Goal: Task Accomplishment & Management: Use online tool/utility

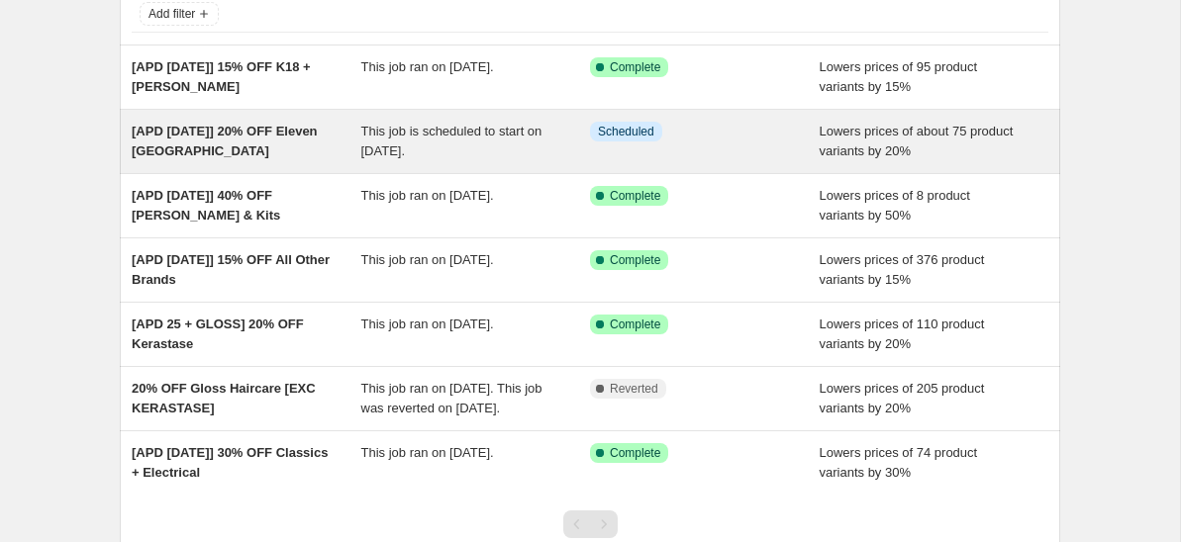
scroll to position [135, 0]
click at [235, 147] on div "[APD [DATE]] 20% OFF Eleven [GEOGRAPHIC_DATA]" at bounding box center [247, 143] width 230 height 40
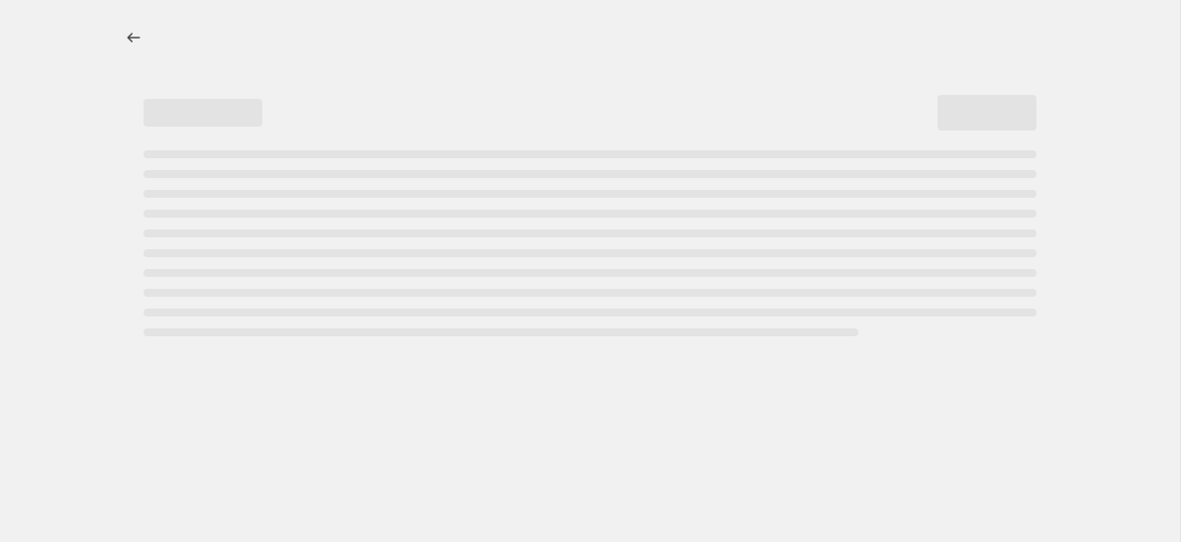
select select "percentage"
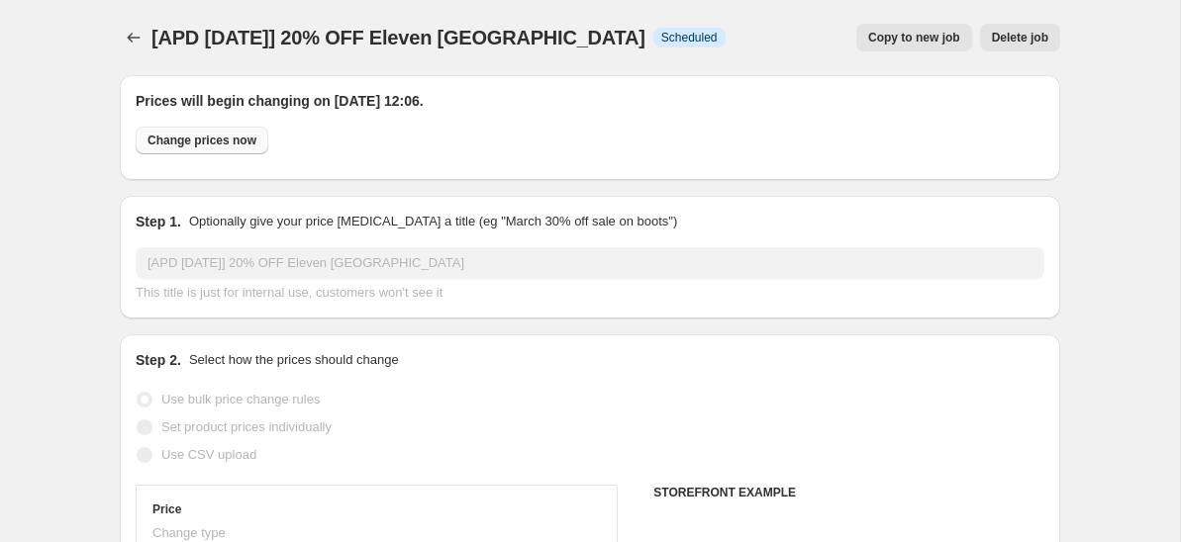
select select "vendor"
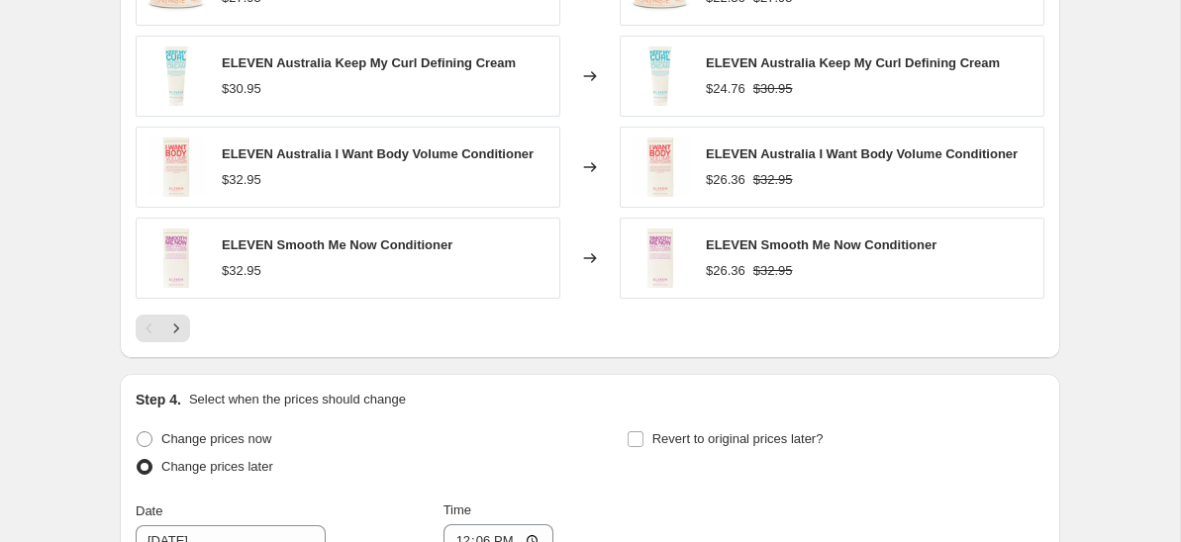
scroll to position [2197, 0]
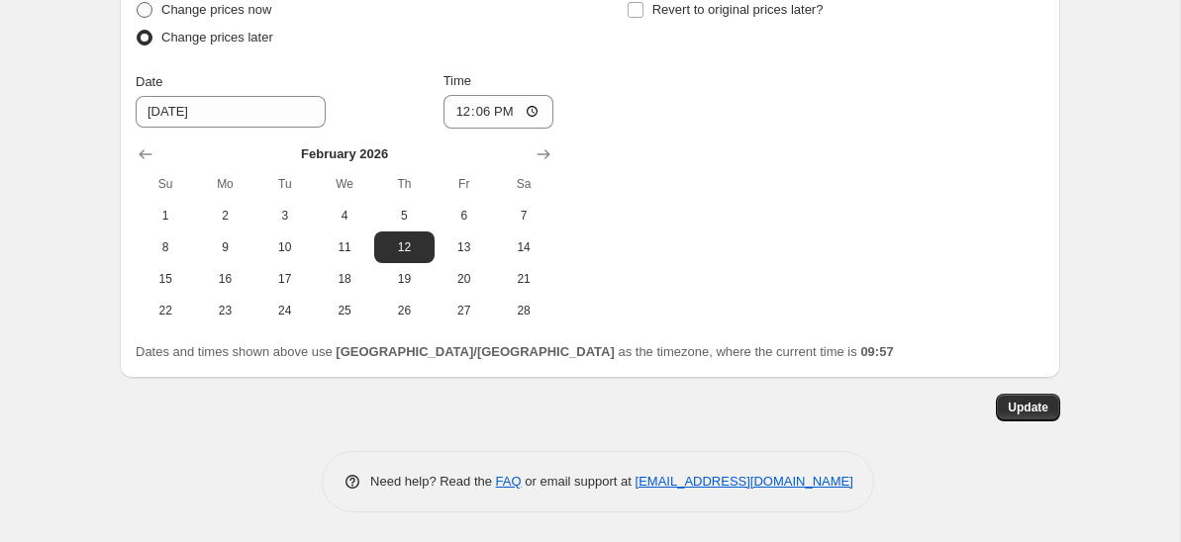
click at [170, 10] on span "Change prices now" at bounding box center [216, 9] width 110 height 15
click at [138, 3] on input "Change prices now" at bounding box center [137, 2] width 1 height 1
radio input "true"
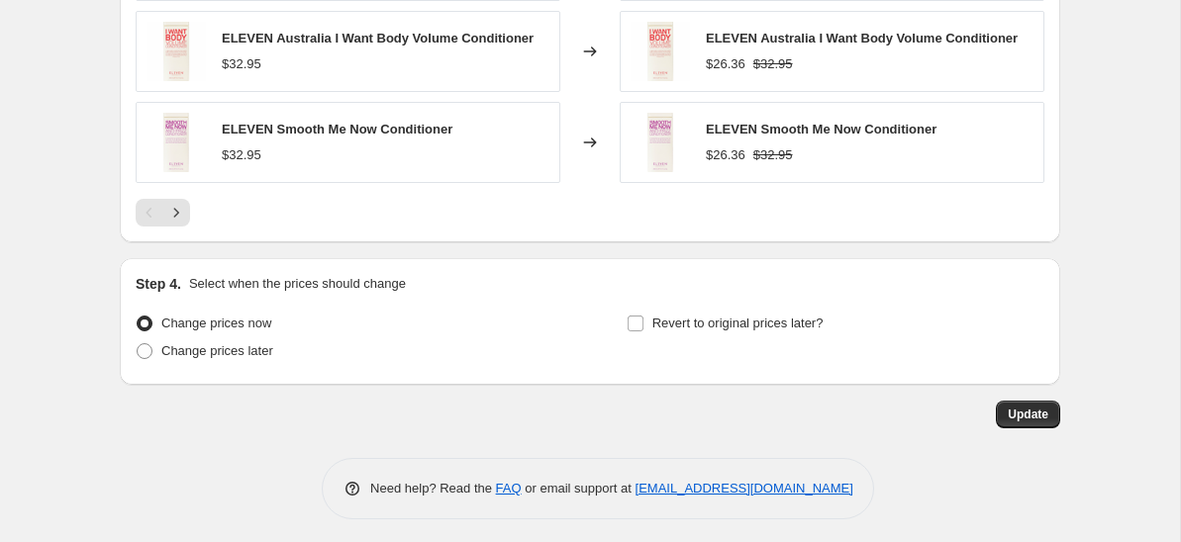
scroll to position [1890, 0]
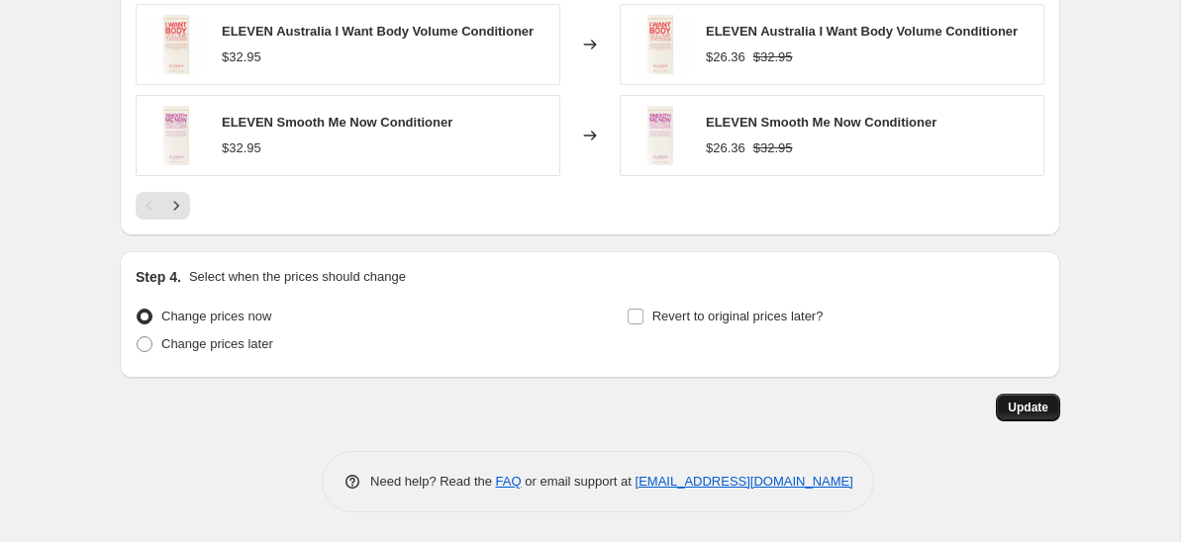
click at [1028, 415] on span "Update" at bounding box center [1027, 408] width 41 height 16
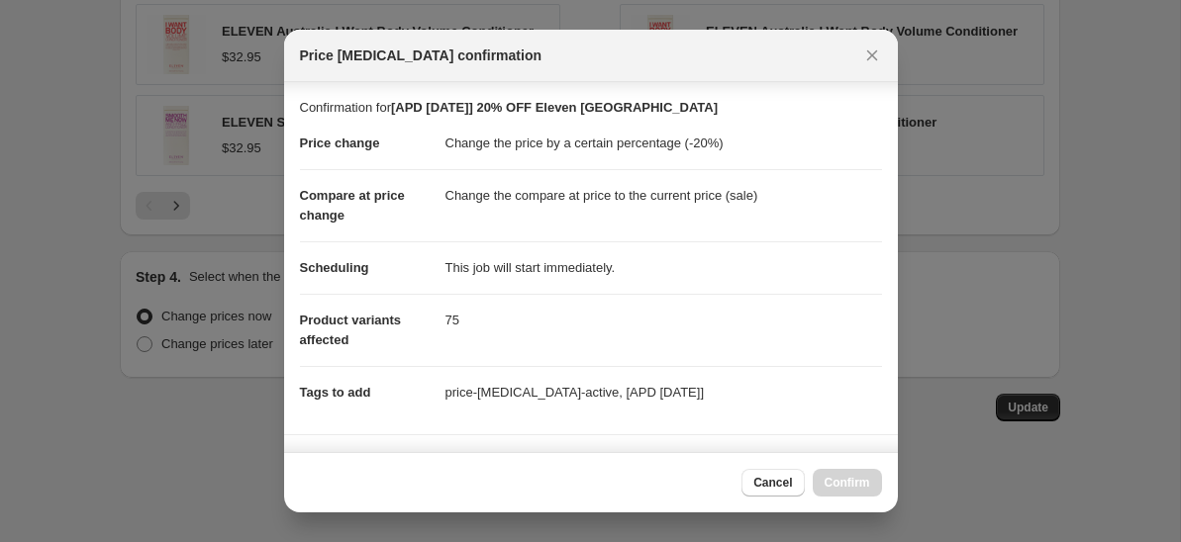
scroll to position [343, 0]
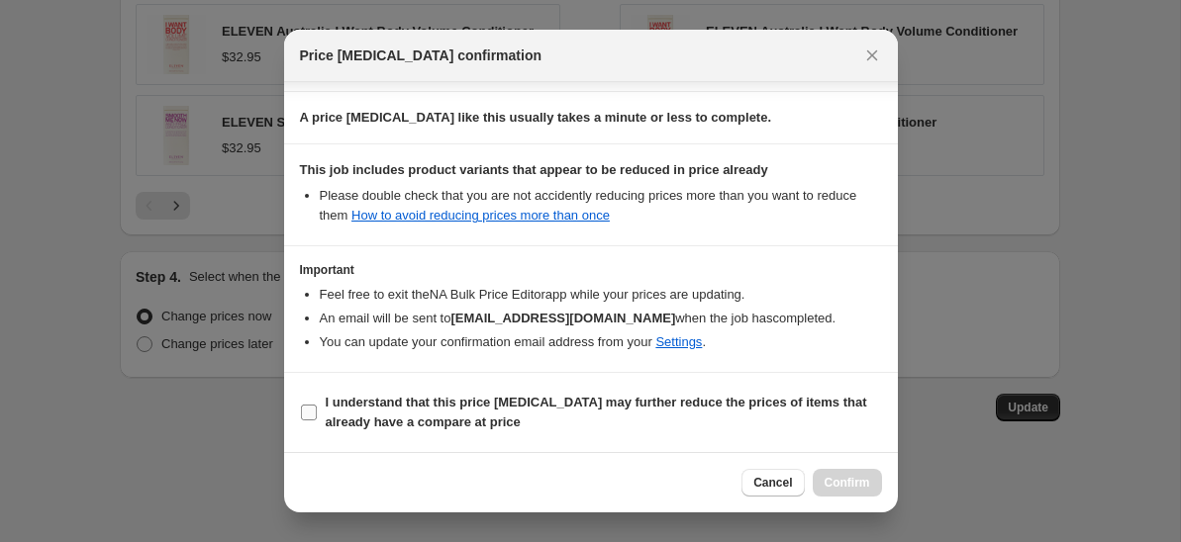
click at [420, 411] on span "I understand that this price [MEDICAL_DATA] may further reduce the prices of it…" at bounding box center [604, 413] width 556 height 40
click at [317, 411] on input "I understand that this price [MEDICAL_DATA] may further reduce the prices of it…" at bounding box center [309, 413] width 16 height 16
checkbox input "true"
click at [845, 482] on span "Confirm" at bounding box center [847, 483] width 46 height 16
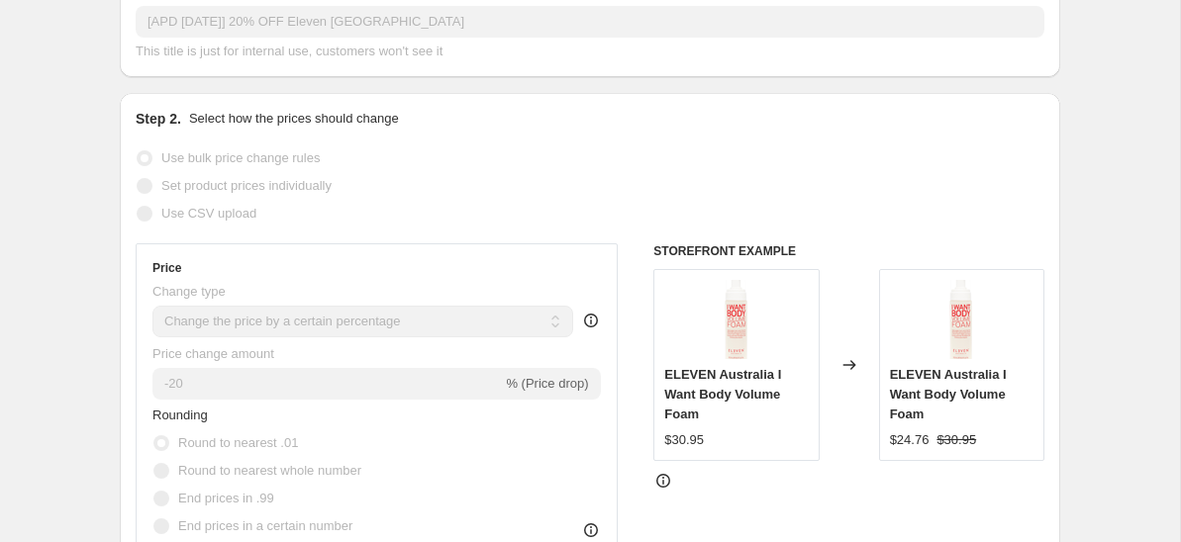
scroll to position [0, 0]
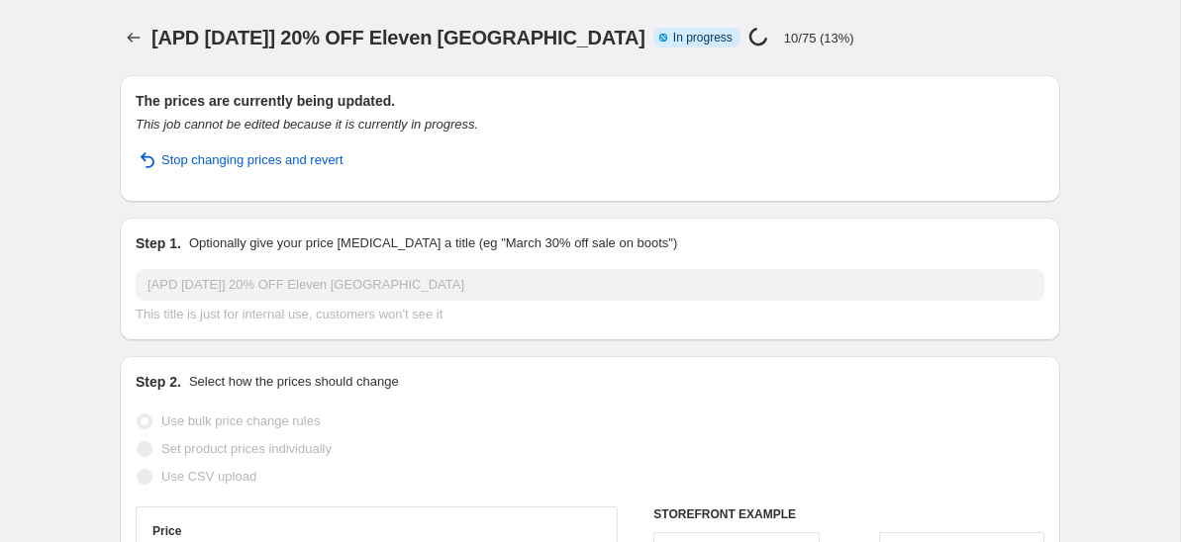
click at [773, 15] on div "[APD [DATE]] 20% OFF Eleven [GEOGRAPHIC_DATA]. This page is ready [APD [DATE]] …" at bounding box center [590, 37] width 940 height 75
click at [799, 18] on div "[APD [DATE]] 20% OFF Eleven [GEOGRAPHIC_DATA]. This page is ready [APD [DATE]] …" at bounding box center [590, 37] width 940 height 75
click at [793, 0] on div "[APD [DATE]] 20% OFF Eleven [GEOGRAPHIC_DATA]. This page is ready [APD [DATE]] …" at bounding box center [590, 37] width 940 height 75
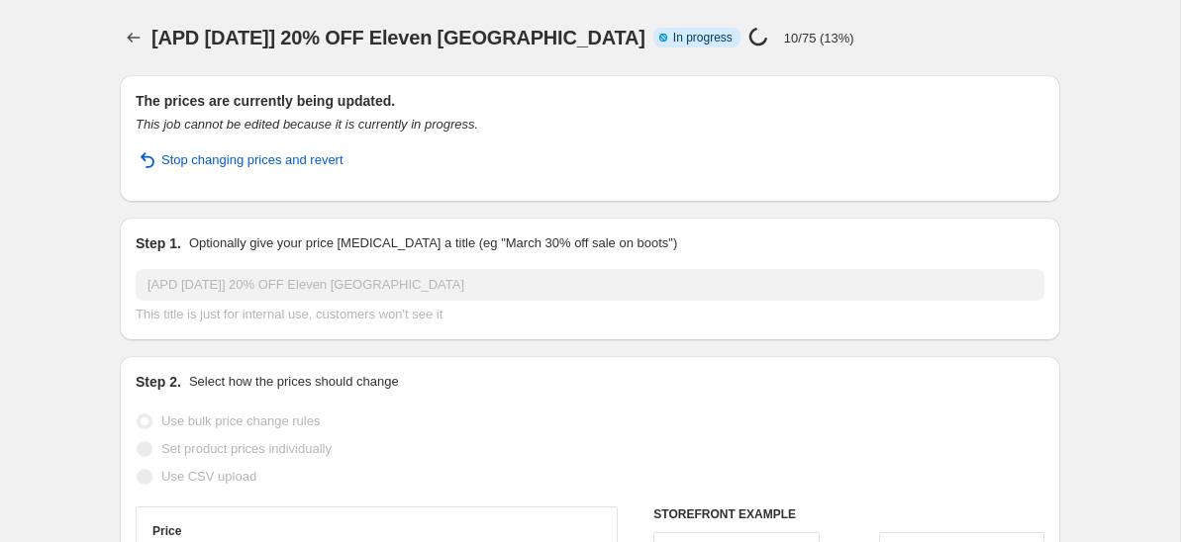
click at [785, 36] on div "[APD [DATE]] 20% OFF Eleven Australia Info Partially complete In progress Price…" at bounding box center [550, 38] width 798 height 28
click at [466, 43] on span "[APD [DATE]] 20% OFF Eleven [GEOGRAPHIC_DATA]" at bounding box center [398, 38] width 494 height 22
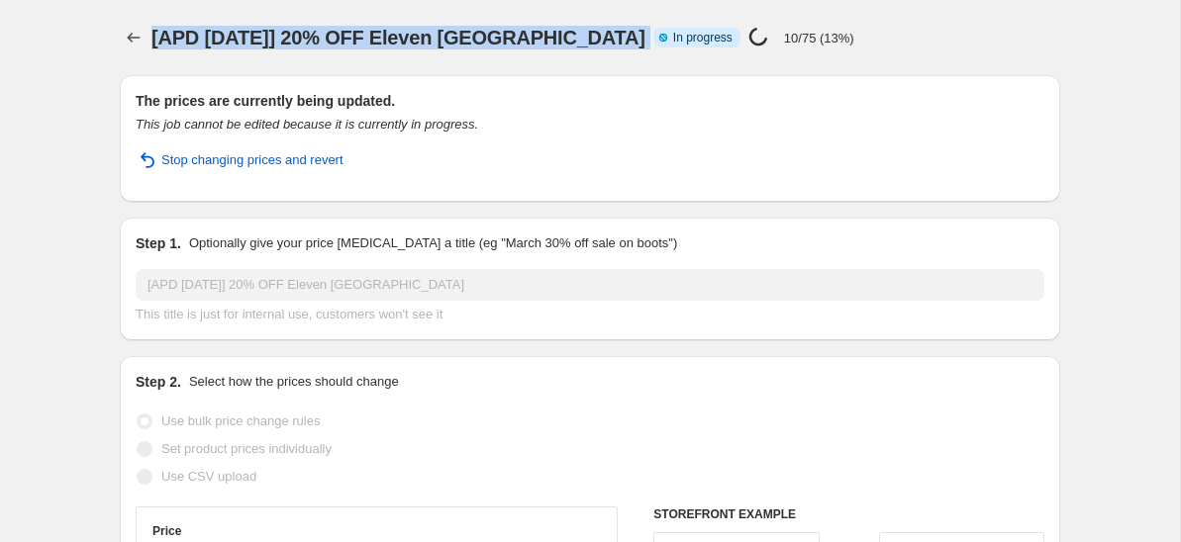
click at [466, 43] on span "[APD [DATE]] 20% OFF Eleven [GEOGRAPHIC_DATA]" at bounding box center [398, 38] width 494 height 22
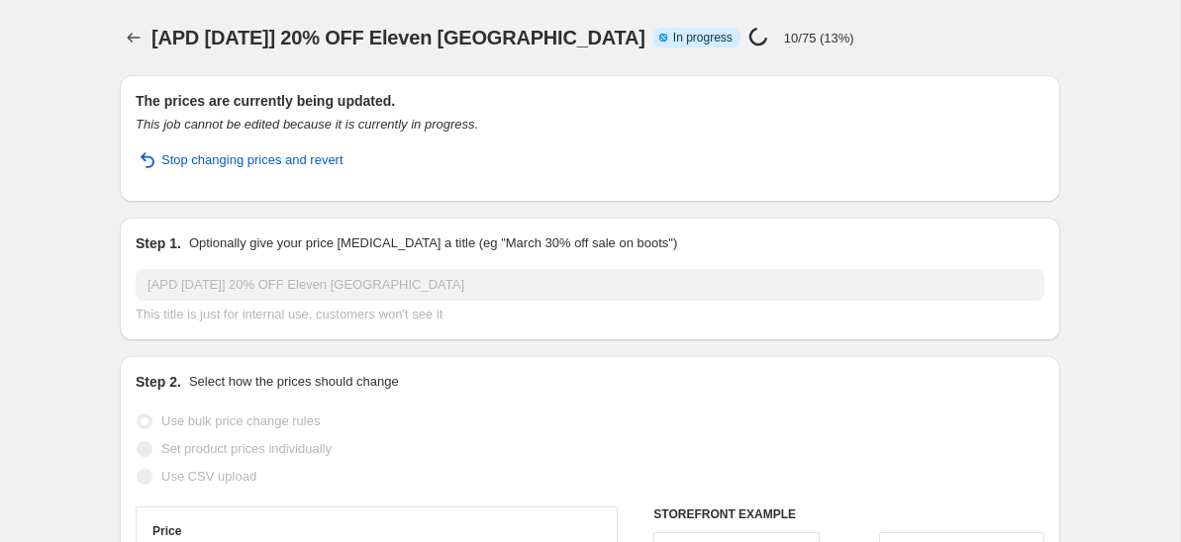
click at [900, 45] on div "[APD [DATE]] 20% OFF Eleven Australia Info Partially complete In progress Price…" at bounding box center [590, 38] width 940 height 28
click at [784, 41] on p "20/75 (26%)" at bounding box center [819, 38] width 70 height 15
click at [827, 37] on div "[APD [DATE]] 20% OFF Eleven Australia Info Partially complete In progress Price…" at bounding box center [550, 38] width 798 height 28
click at [814, 62] on div "[APD [DATE]] 20% OFF Eleven [GEOGRAPHIC_DATA]. This page is ready [APD [DATE]] …" at bounding box center [590, 37] width 940 height 75
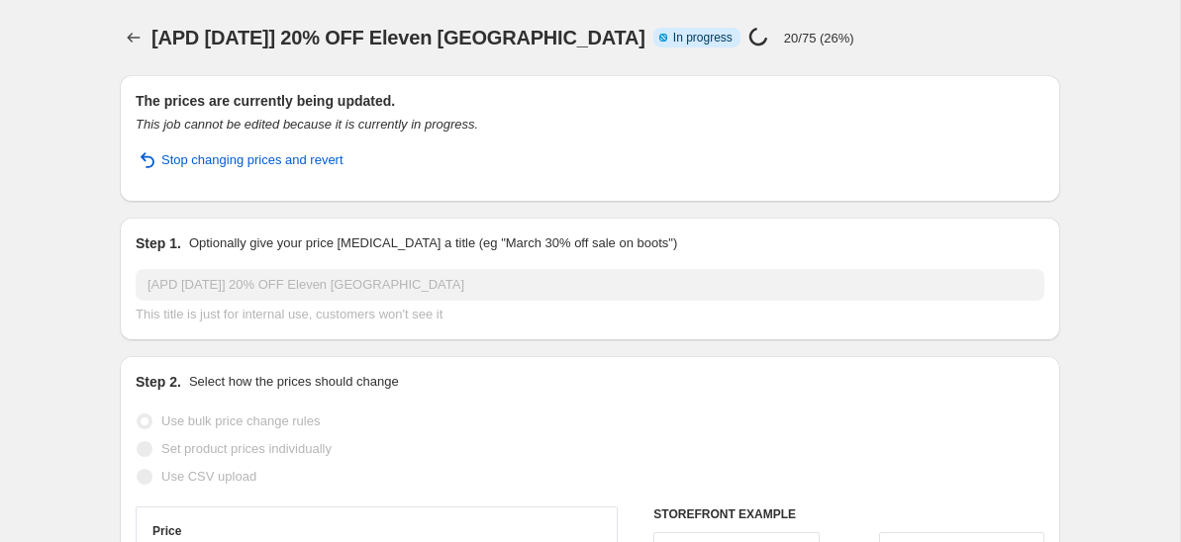
click at [784, 32] on p "20/75 (26%)" at bounding box center [819, 38] width 70 height 15
click at [853, 56] on div "[APD [DATE]] 20% OFF Eleven [GEOGRAPHIC_DATA]. This page is ready [APD [DATE]] …" at bounding box center [590, 37] width 940 height 75
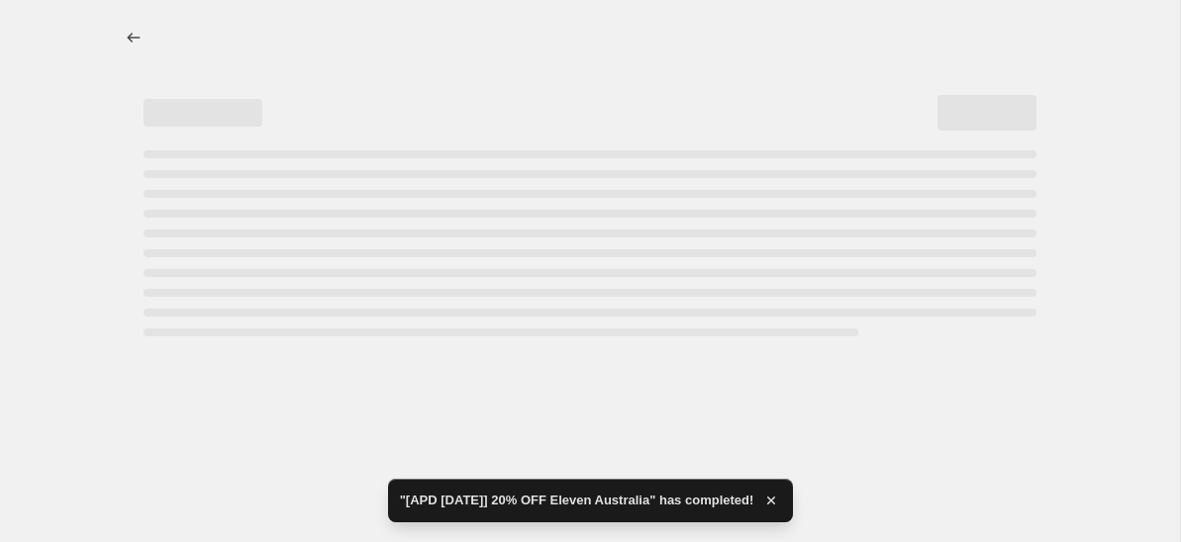
select select "percentage"
select select "vendor"
